Goal: Transaction & Acquisition: Purchase product/service

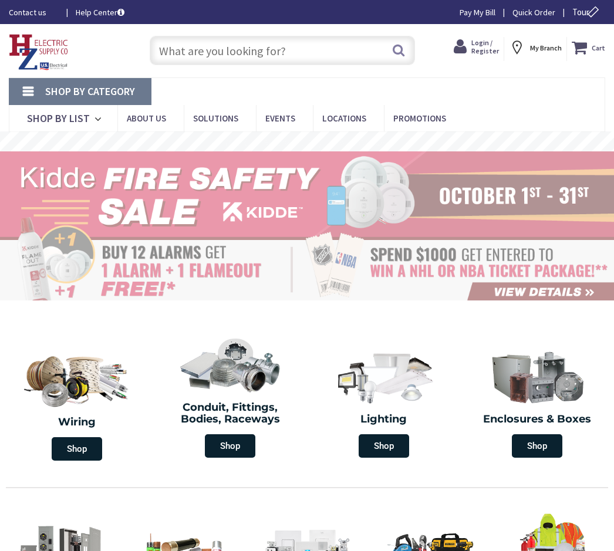
click at [240, 45] on input "text" at bounding box center [282, 50] width 265 height 29
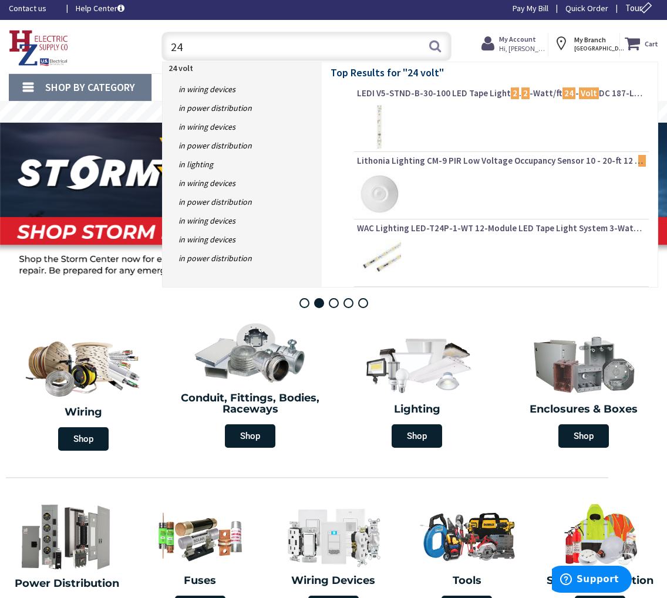
type input "2"
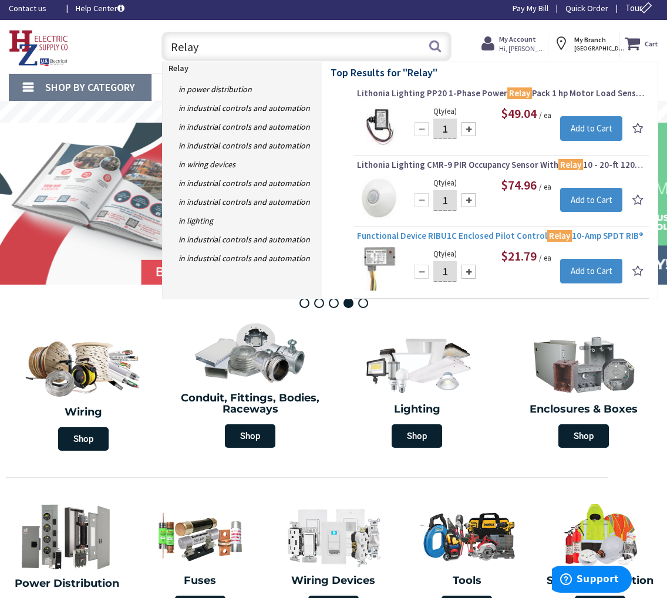
type input "Relay"
click at [418, 237] on span "Functional Device RIBU1C Enclosed Pilot Control Relay 10-Amp SPDT RIB®" at bounding box center [501, 236] width 289 height 12
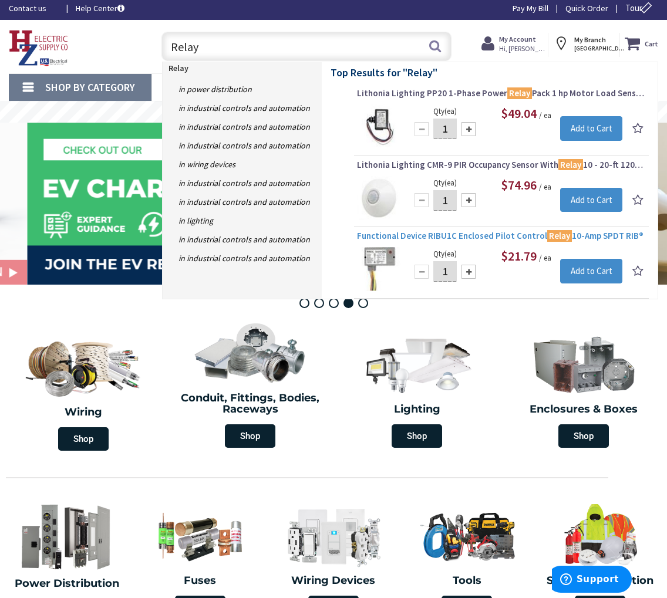
click at [401, 238] on span "Functional Device RIBU1C Enclosed Pilot Control Relay 10-Amp SPDT RIB®" at bounding box center [501, 236] width 289 height 12
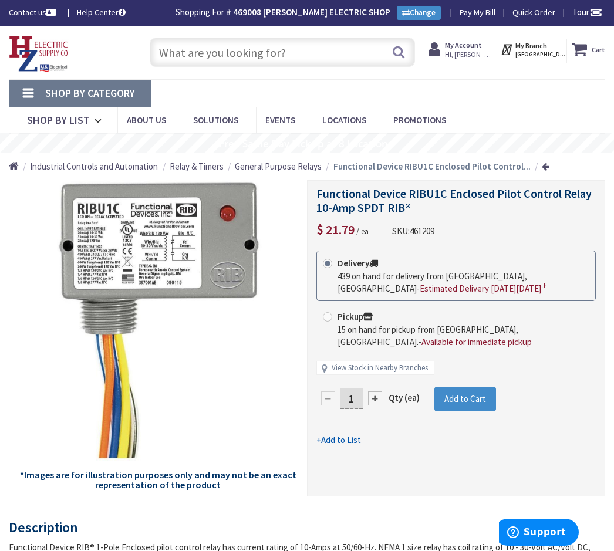
click at [239, 29] on div "Skip to Content Toggle Nav Search Cart My Cart Close" at bounding box center [307, 52] width 614 height 53
click at [228, 38] on input "text" at bounding box center [282, 52] width 265 height 29
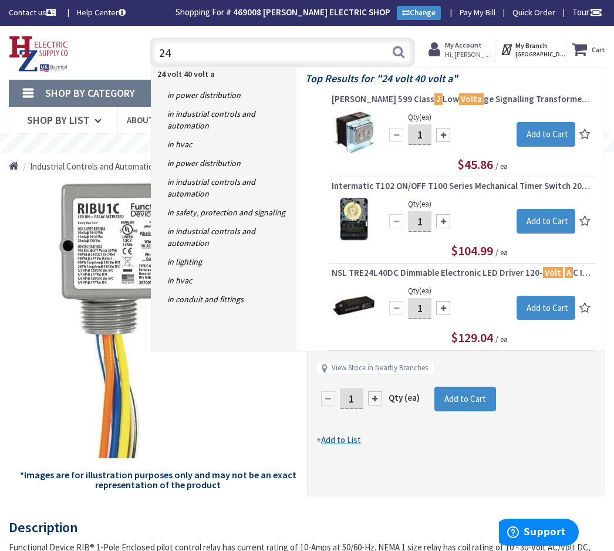
type input "2"
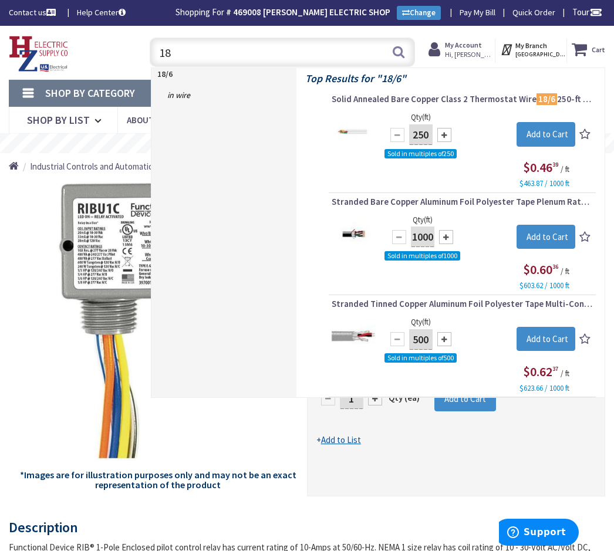
type input "1"
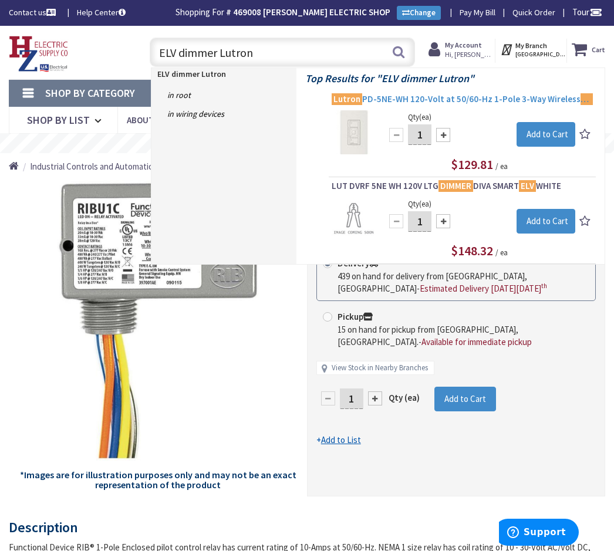
type input "ELV dimmer Lutron"
click at [396, 106] on link "Lutron PD-5NE-WH 120-Volt at 50/60-Hz 1-Pole 3-Way Wireless Dimmer Switch White…" at bounding box center [462, 100] width 261 height 14
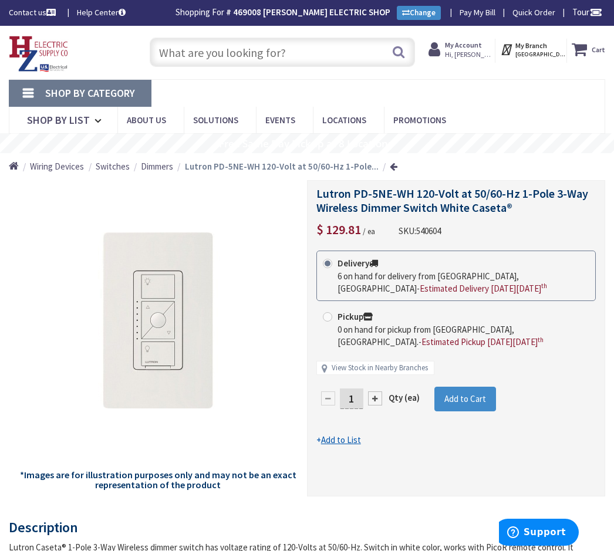
click at [228, 54] on input "text" at bounding box center [282, 52] width 265 height 29
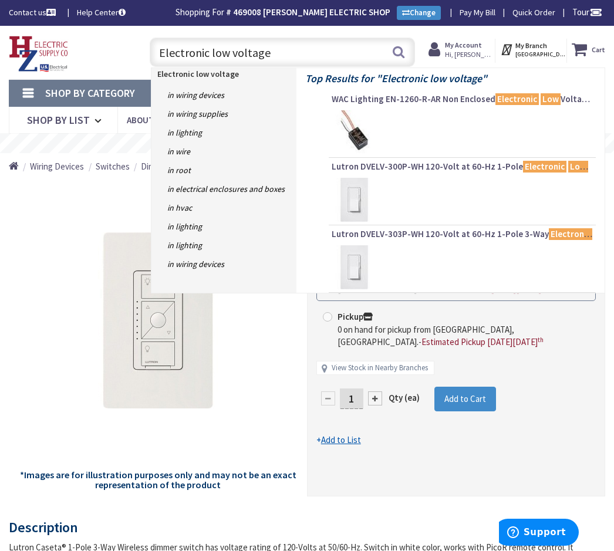
type input "Electronic low voltage"
